Goal: Information Seeking & Learning: Learn about a topic

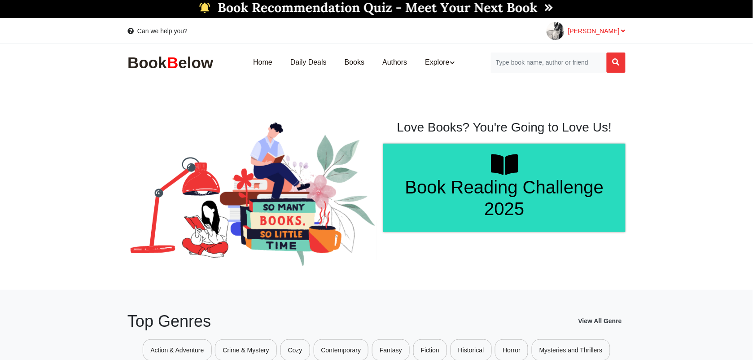
click at [615, 31] on span "[PERSON_NAME]" at bounding box center [596, 30] width 57 height 7
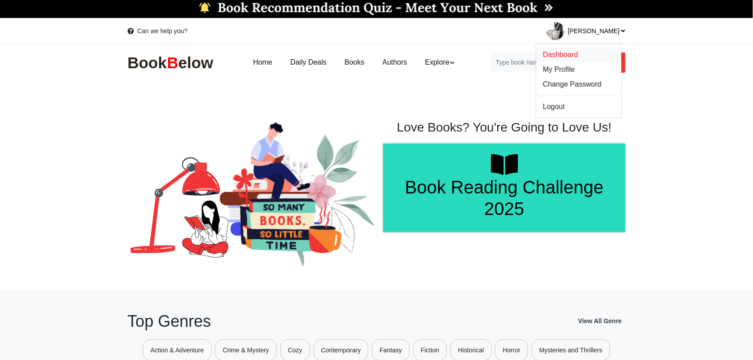
click at [578, 52] on span "Dashboard" at bounding box center [560, 55] width 35 height 8
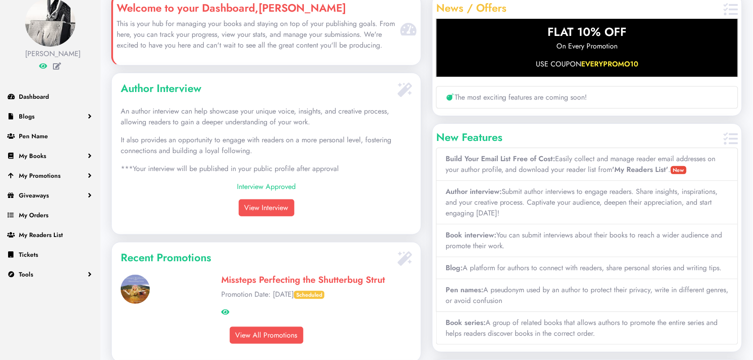
scroll to position [168, 0]
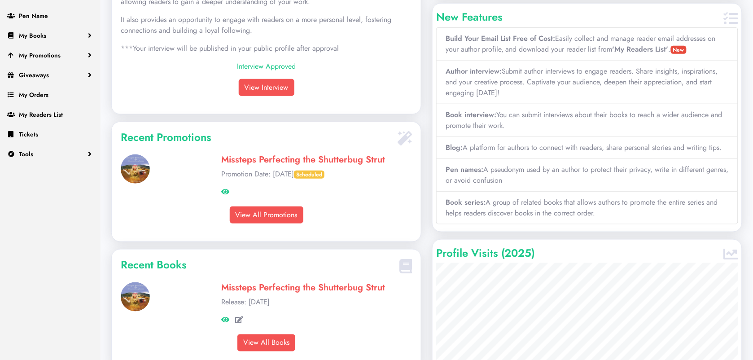
click at [272, 294] on link "Missteps Perfecting the Shutterbug Strut" at bounding box center [303, 287] width 164 height 13
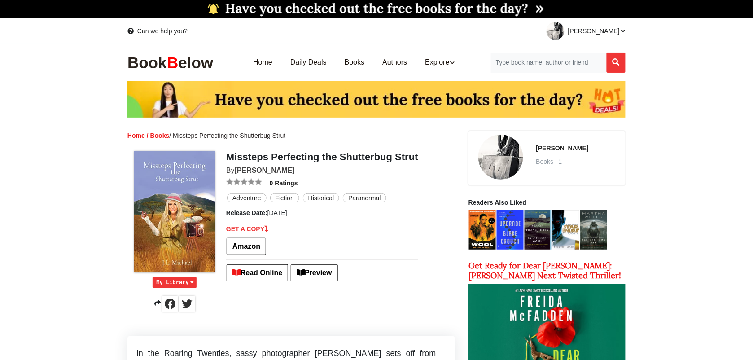
click at [319, 272] on span "Preview" at bounding box center [314, 272] width 47 height 17
